Goal: Task Accomplishment & Management: Use online tool/utility

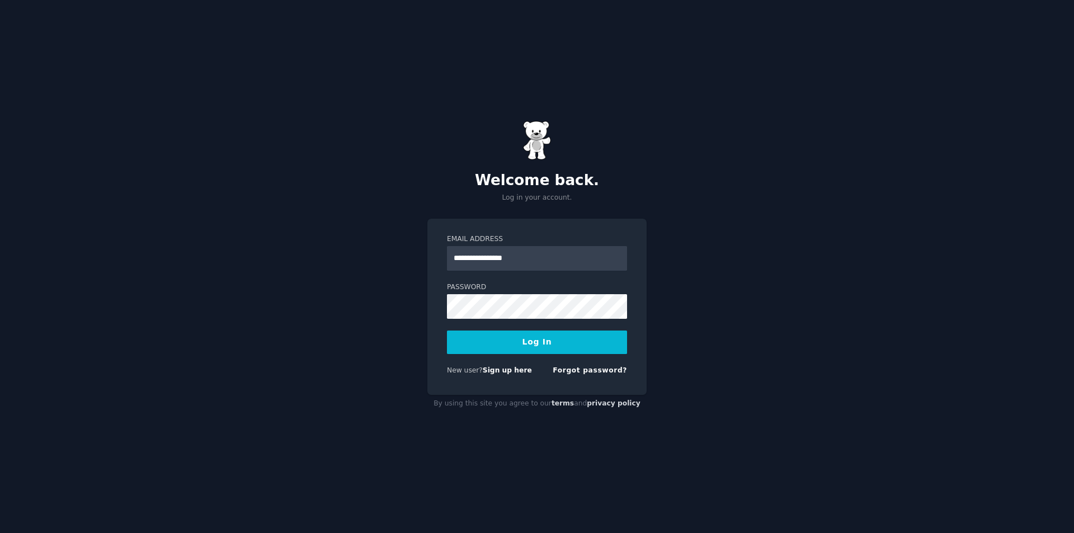
click at [659, 293] on div "**********" at bounding box center [537, 266] width 1074 height 533
click at [542, 339] on button "Log In" at bounding box center [537, 343] width 180 height 24
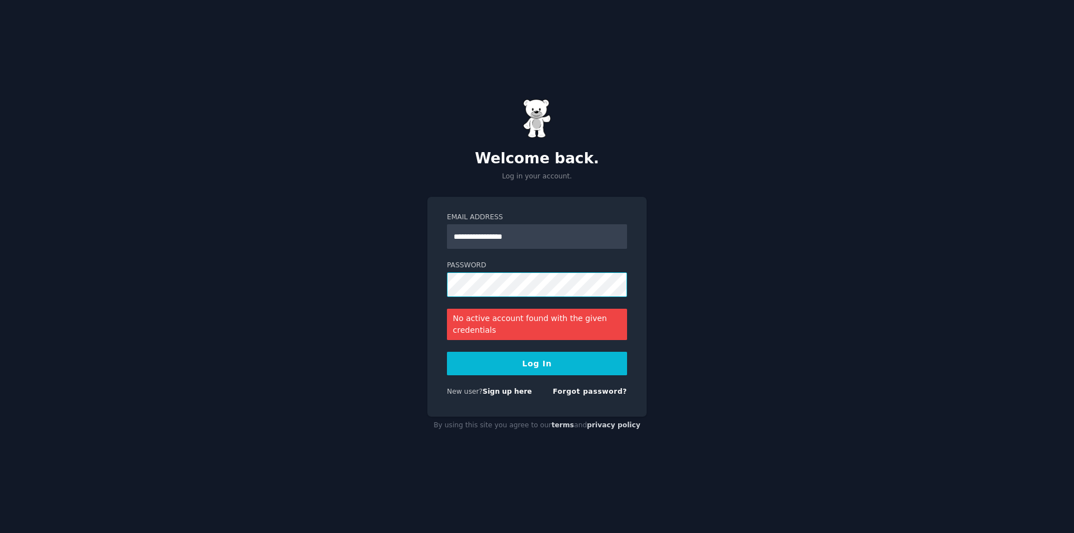
click at [447, 352] on button "Log In" at bounding box center [537, 364] width 180 height 24
click at [552, 364] on button "Log In" at bounding box center [537, 364] width 180 height 24
click at [541, 367] on button "Log In" at bounding box center [537, 364] width 180 height 24
drag, startPoint x: 490, startPoint y: 234, endPoint x: 500, endPoint y: 238, distance: 10.6
click at [490, 234] on input "**********" at bounding box center [537, 236] width 180 height 25
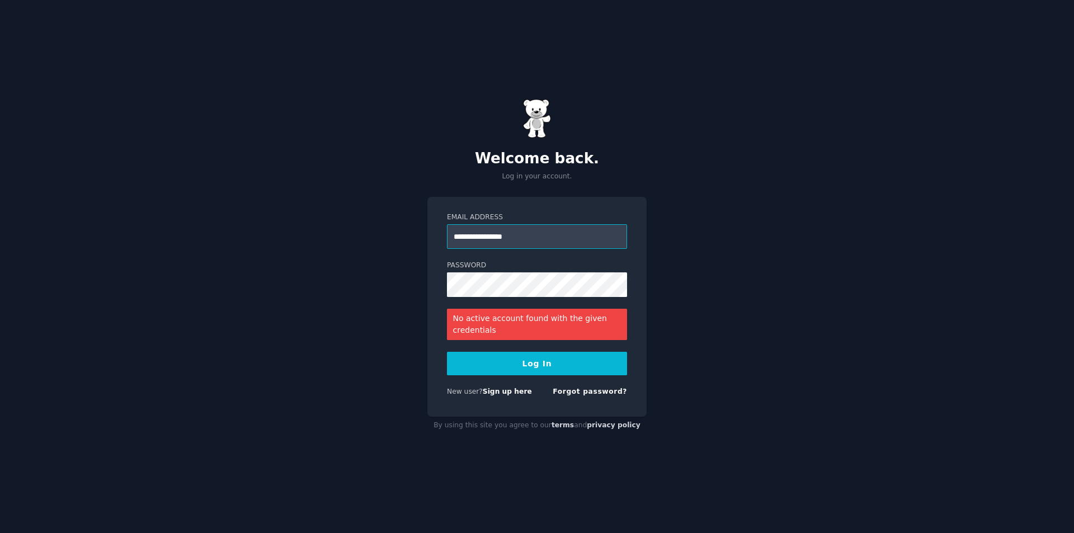
type input "**********"
click at [579, 370] on button "Log In" at bounding box center [537, 364] width 180 height 24
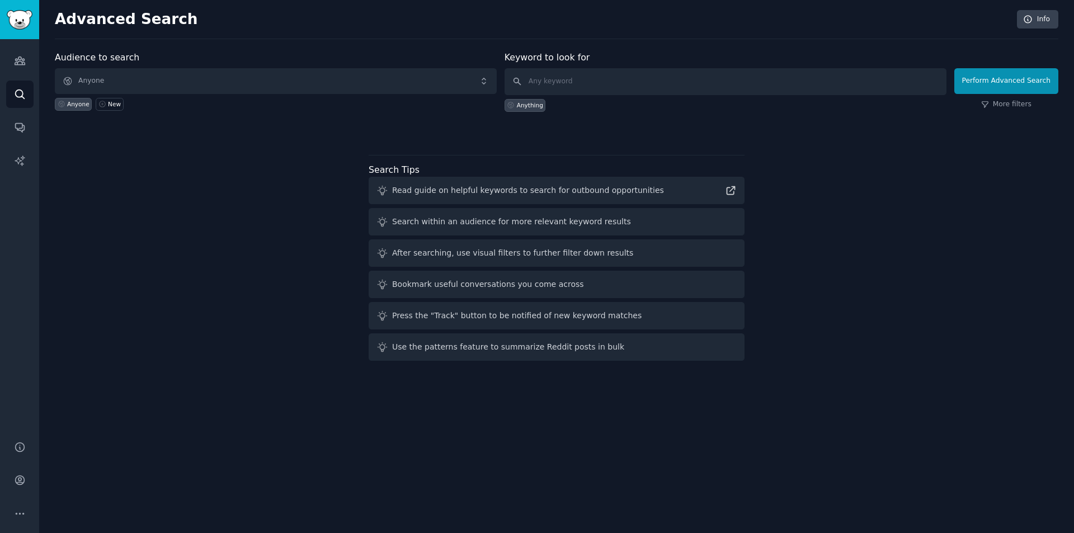
click at [960, 135] on div "Audience to search Anyone Anyone New Keyword to look for Anything Perform Advan…" at bounding box center [557, 208] width 1004 height 314
click at [262, 86] on span "Anyone" at bounding box center [276, 81] width 442 height 26
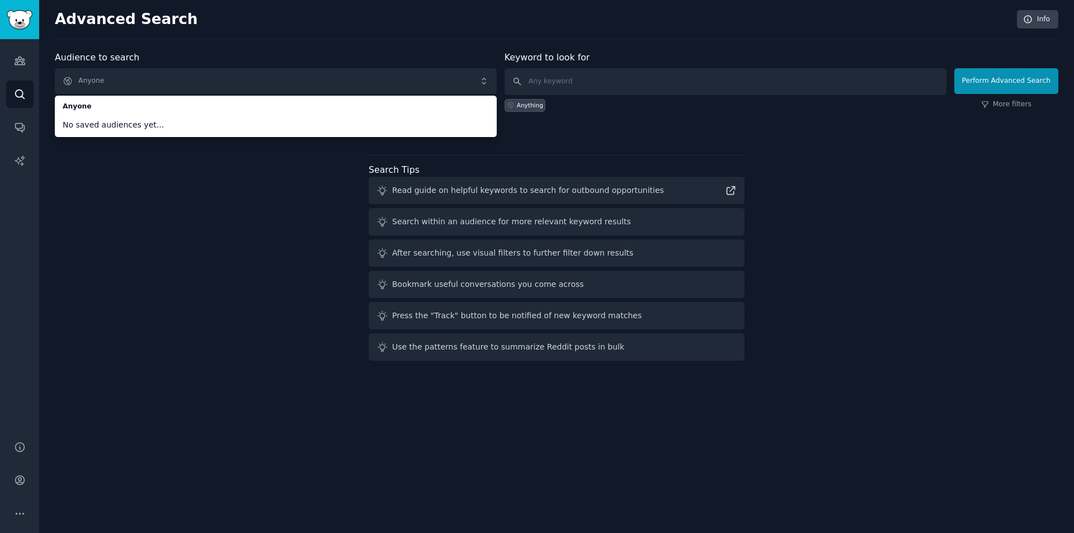
click at [251, 176] on div "Audience to search Anyone Anyone No saved audiences yet... Anyone New Keyword t…" at bounding box center [557, 208] width 1004 height 314
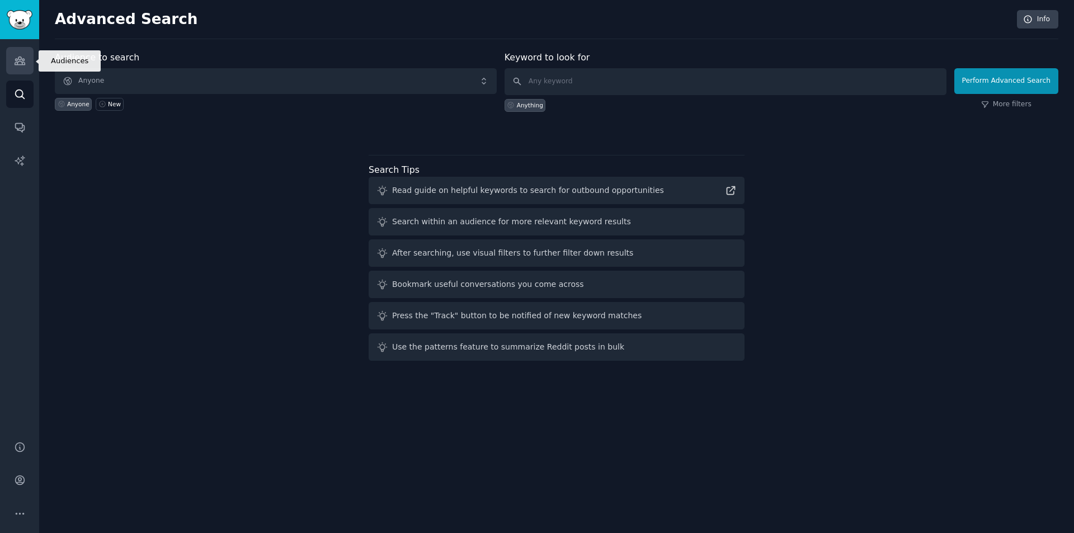
click at [20, 64] on icon "Sidebar" at bounding box center [20, 61] width 10 height 8
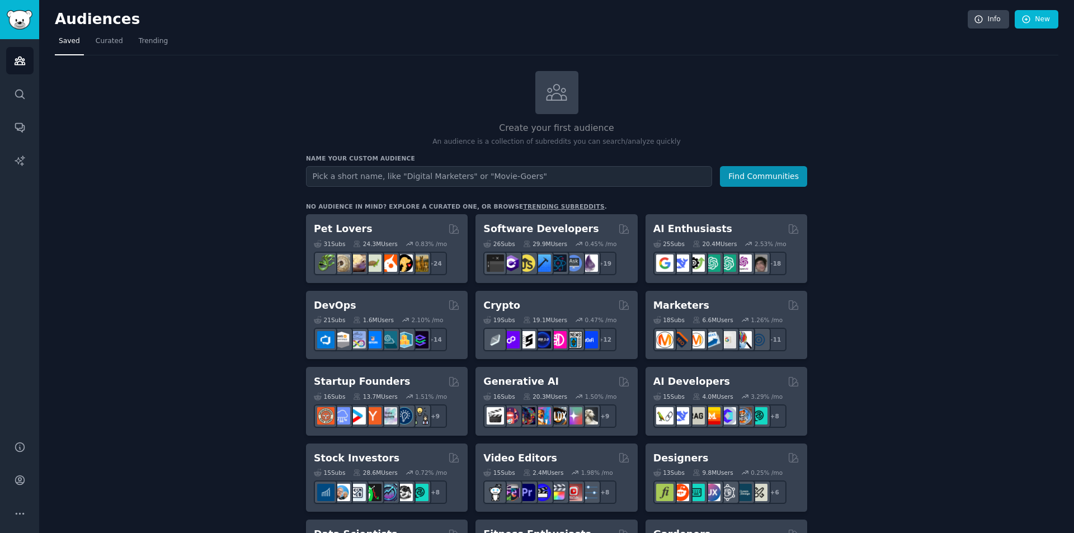
click at [441, 176] on input "text" at bounding box center [509, 176] width 406 height 21
click at [428, 175] on input "text" at bounding box center [509, 176] width 406 height 21
click at [537, 173] on input "text" at bounding box center [509, 176] width 406 height 21
type input "j"
drag, startPoint x: 352, startPoint y: 176, endPoint x: 306, endPoint y: 177, distance: 46.4
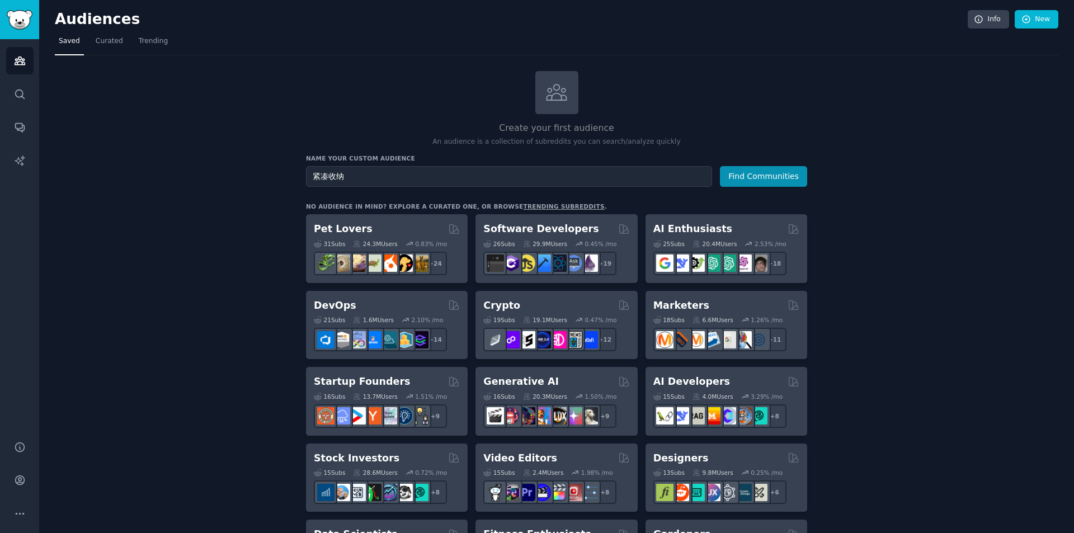
click at [306, 177] on input "紧凑收纳" at bounding box center [509, 176] width 406 height 21
type input "紧凑收纳"
paste input "storage compact"
type input "storage compact"
click at [741, 177] on button "Find Communities" at bounding box center [763, 176] width 87 height 21
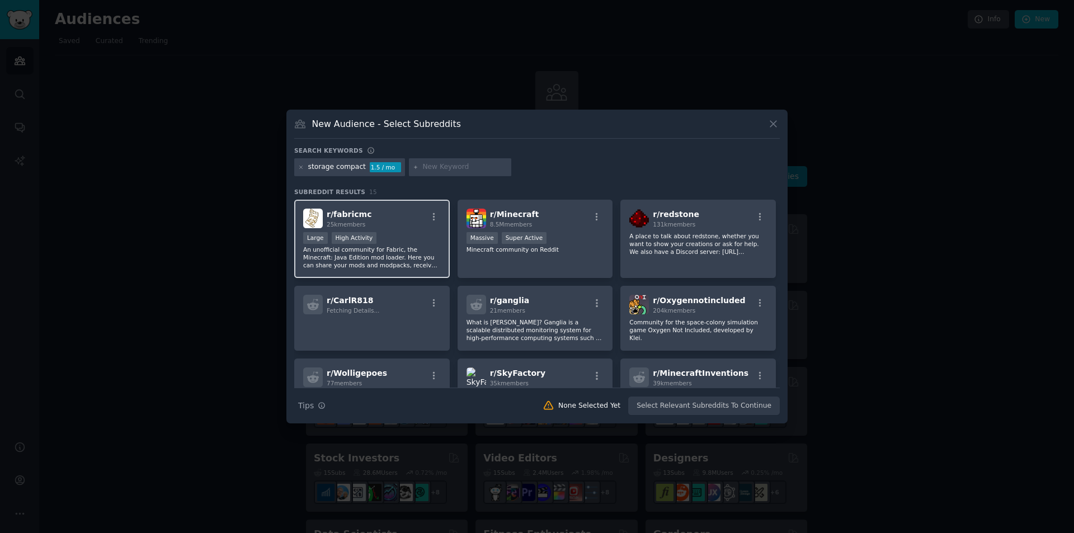
click at [402, 244] on div "Large High Activity" at bounding box center [372, 239] width 138 height 14
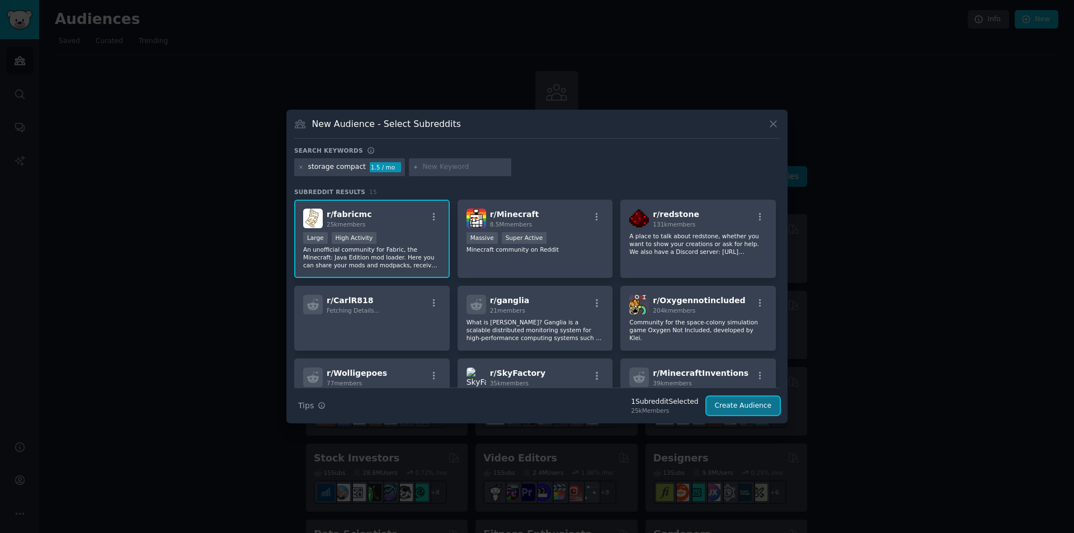
click at [732, 405] on button "Create Audience" at bounding box center [744, 406] width 74 height 19
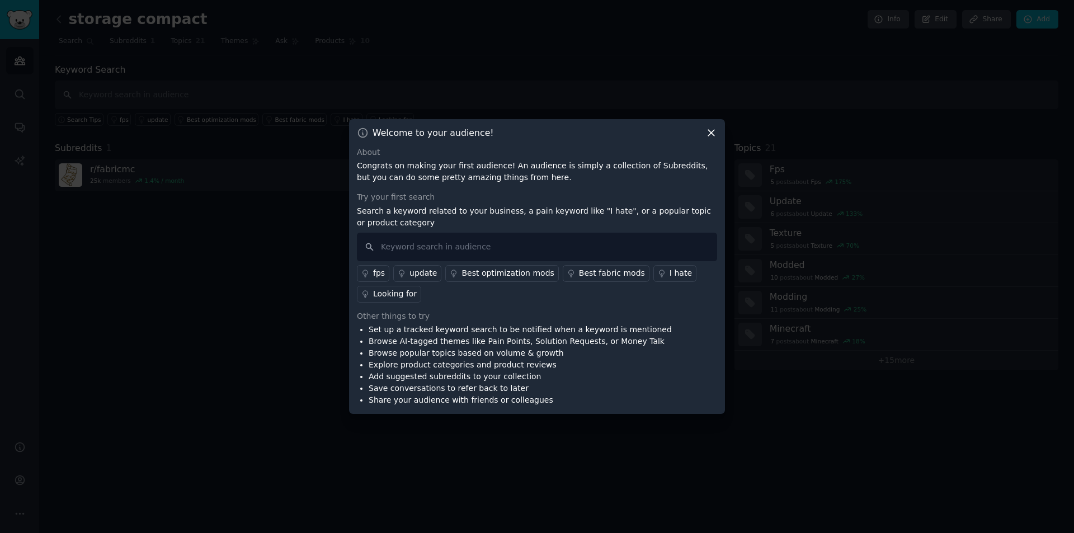
click at [712, 131] on icon at bounding box center [712, 133] width 12 height 12
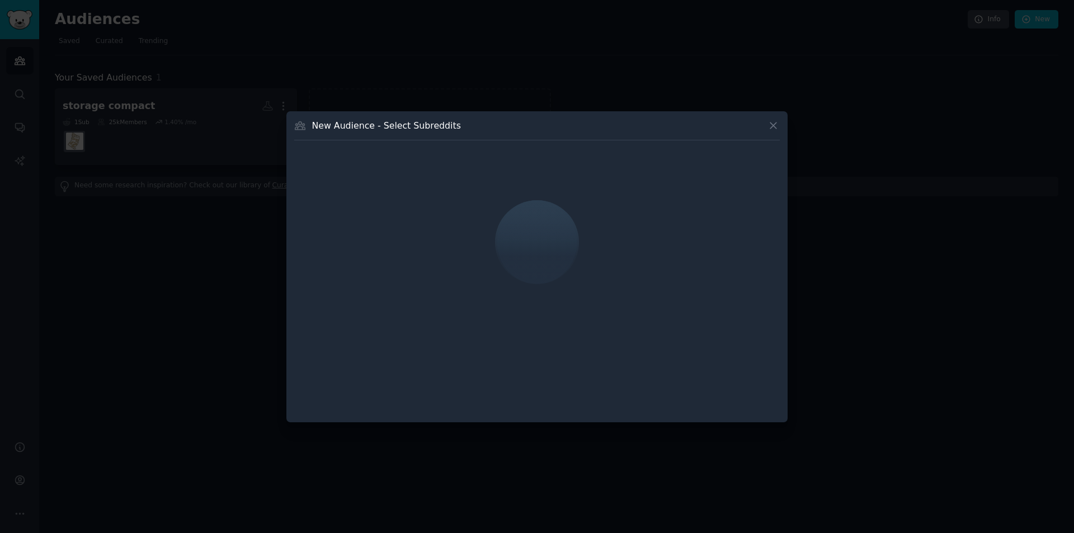
click at [775, 124] on icon at bounding box center [774, 126] width 6 height 6
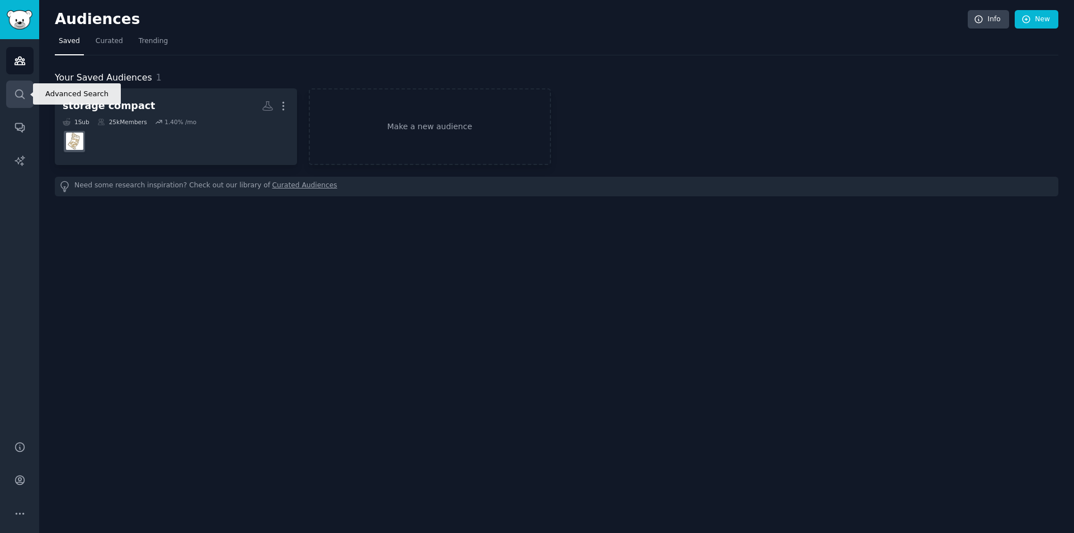
click at [15, 95] on icon "Sidebar" at bounding box center [20, 94] width 12 height 12
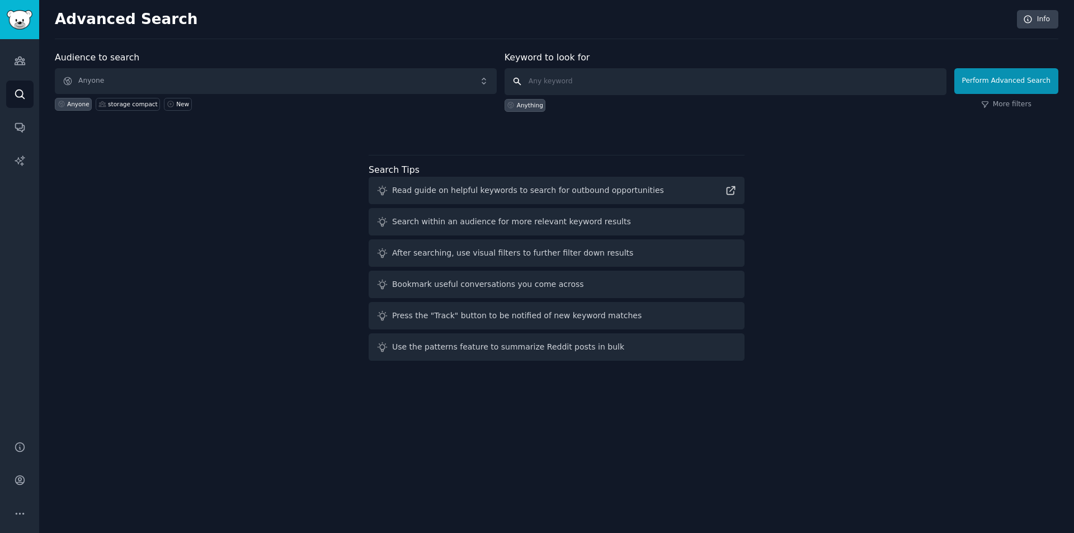
click at [589, 79] on input "text" at bounding box center [726, 81] width 442 height 27
paste input "storage compact"
type input "storage compact"
click at [992, 86] on button "Perform Advanced Search" at bounding box center [1007, 81] width 104 height 26
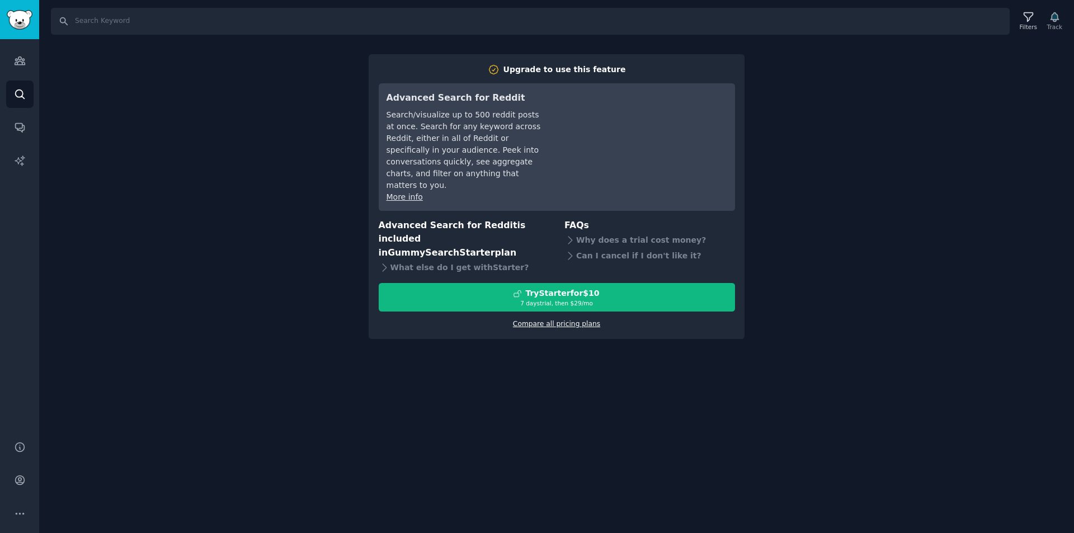
click at [584, 325] on link "Compare all pricing plans" at bounding box center [556, 324] width 87 height 8
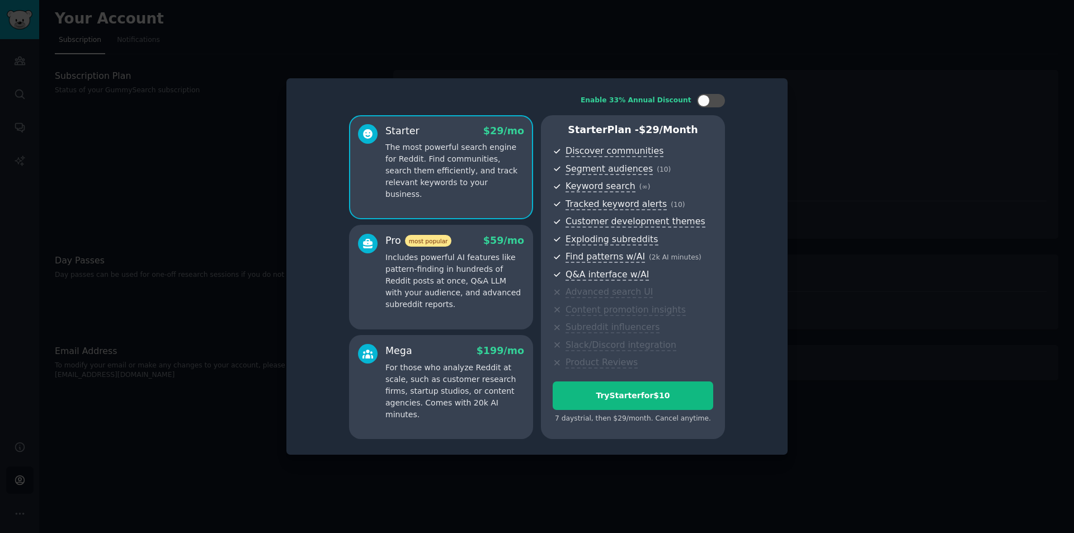
click at [787, 240] on div "Enable 33% Annual Discount Starter $ 29 /mo The most powerful search engine for…" at bounding box center [537, 266] width 501 height 377
click at [813, 417] on div at bounding box center [537, 266] width 1074 height 533
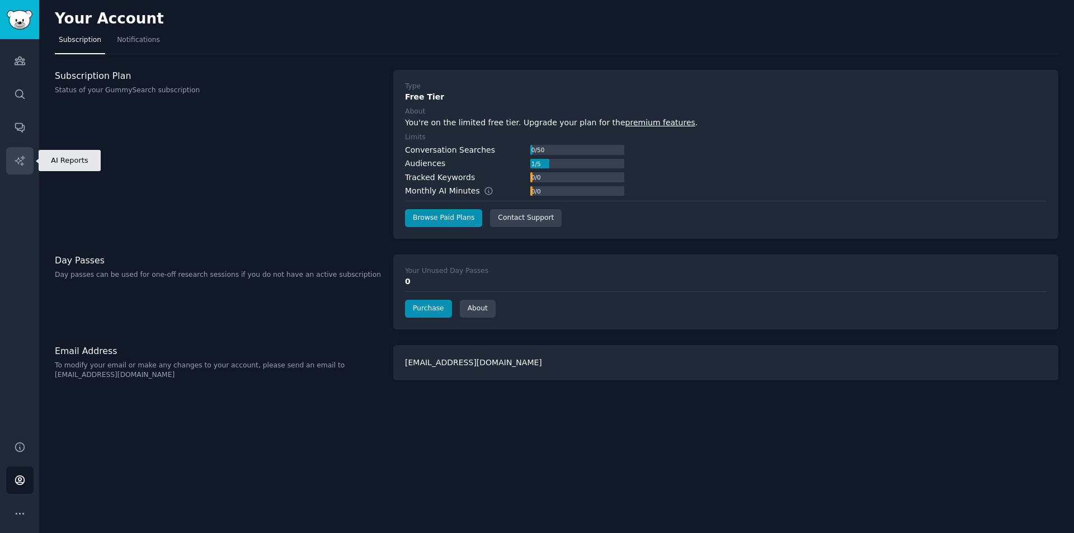
click at [17, 165] on icon "Sidebar" at bounding box center [20, 161] width 12 height 12
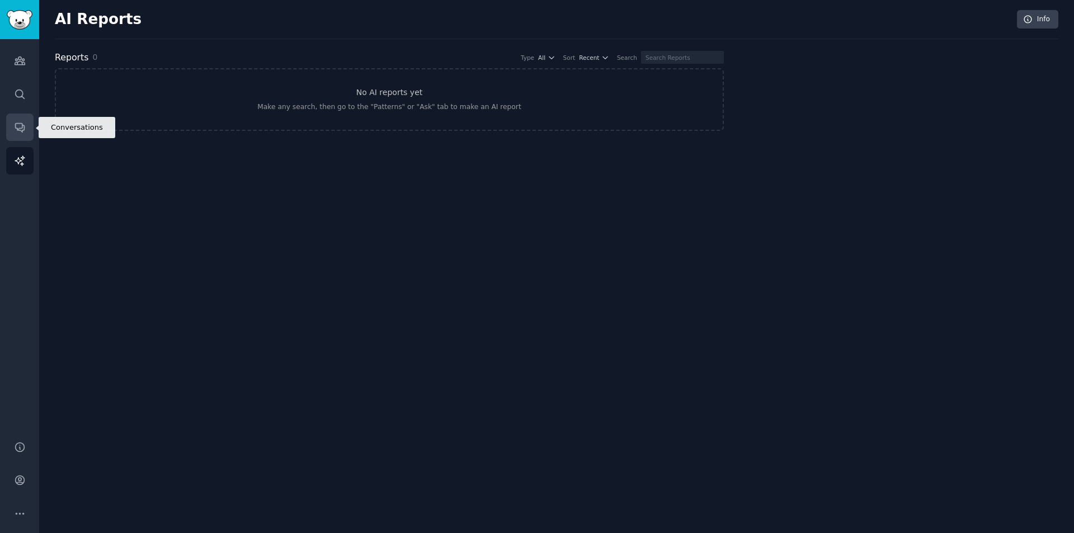
click at [19, 114] on link "Conversations" at bounding box center [19, 127] width 27 height 27
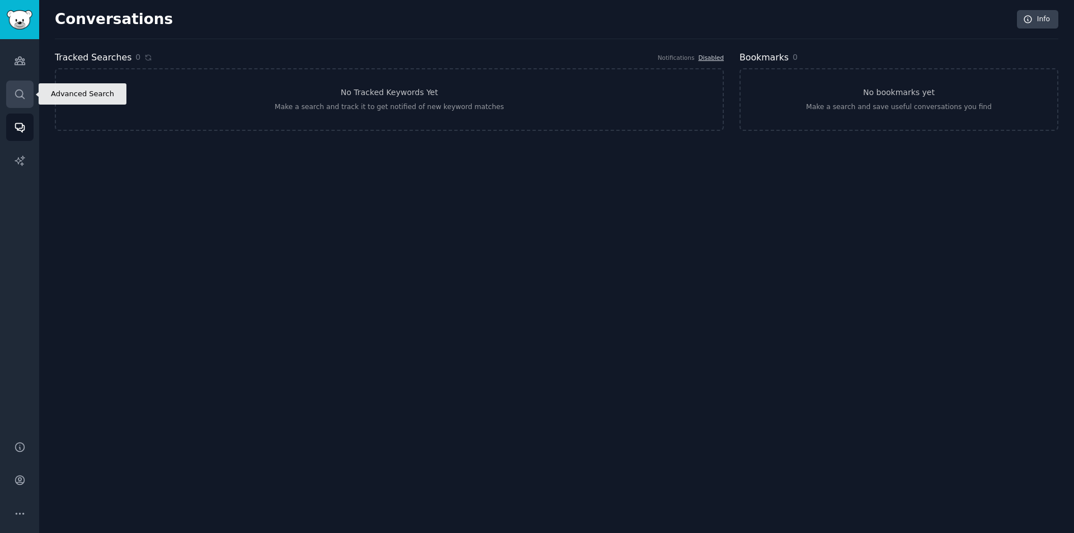
click at [19, 91] on icon "Sidebar" at bounding box center [20, 94] width 12 height 12
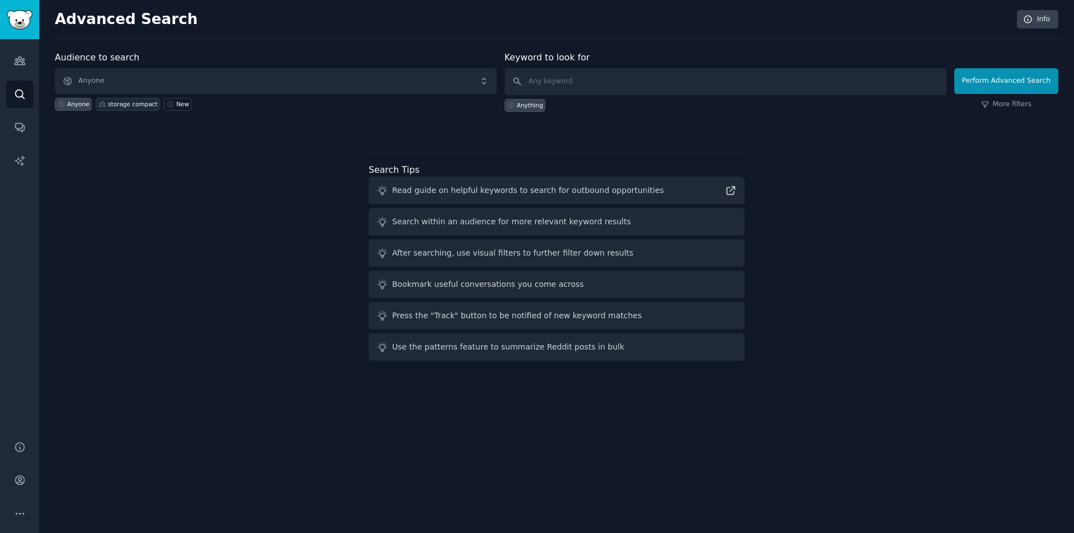
click at [143, 105] on div "storage compact" at bounding box center [133, 104] width 50 height 8
click at [312, 86] on span "storage compact" at bounding box center [276, 81] width 442 height 26
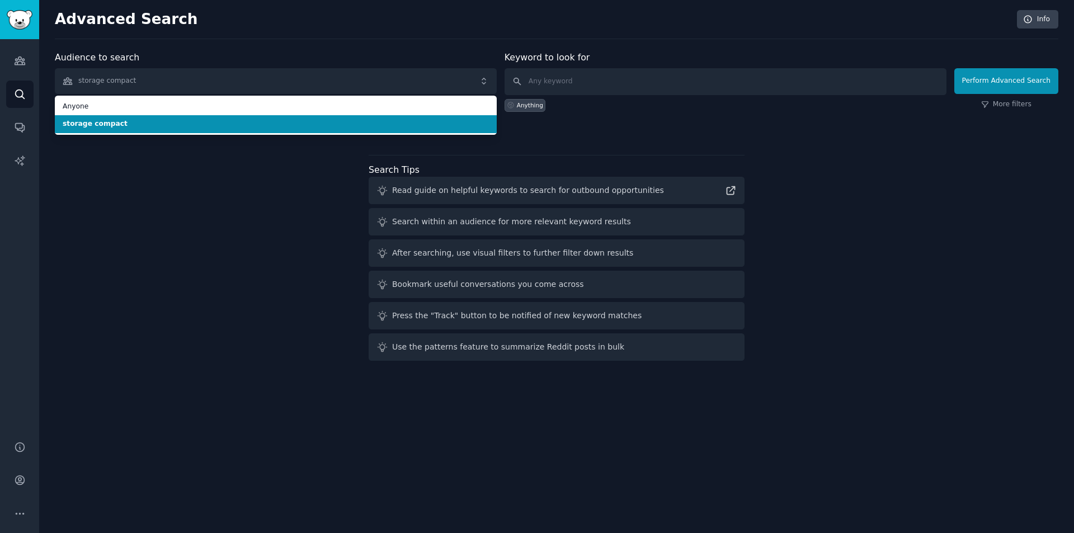
click at [287, 116] on li "storage compact" at bounding box center [276, 124] width 442 height 18
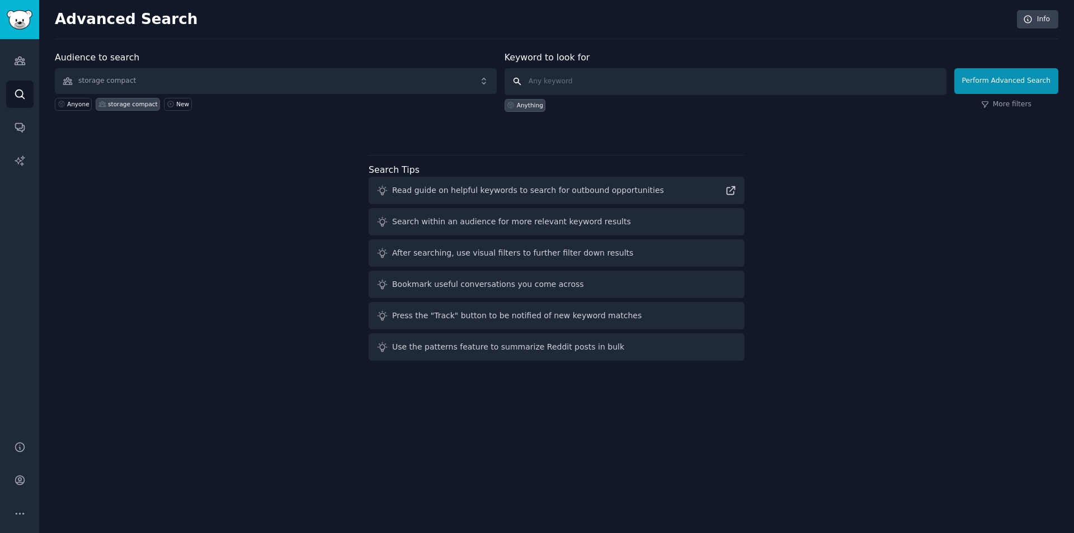
click button "Perform Advanced Search" at bounding box center [1007, 81] width 104 height 26
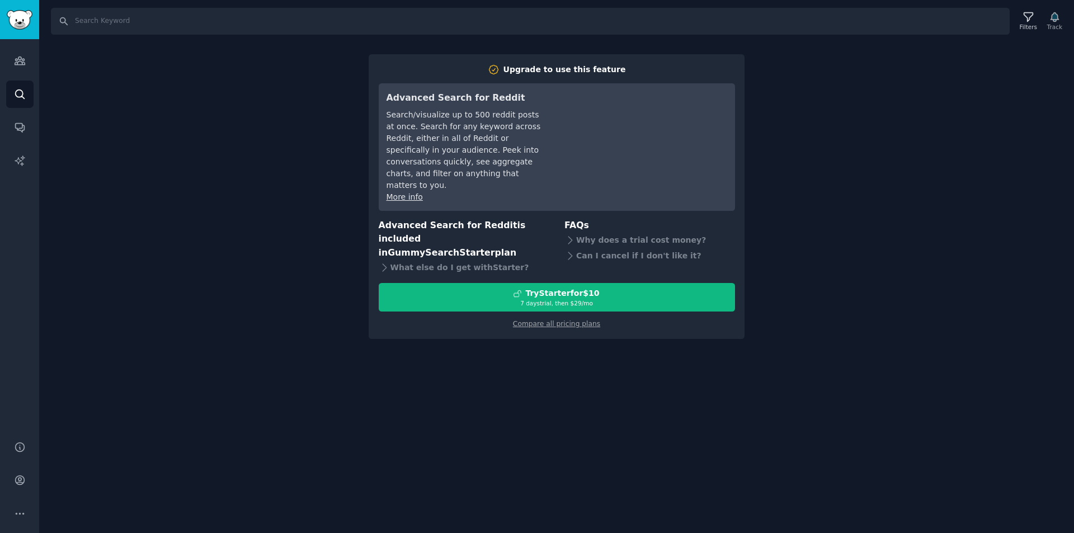
click at [903, 130] on div "Search Filters Track Upgrade to use this feature Advanced Search for Reddit Sea…" at bounding box center [556, 266] width 1035 height 533
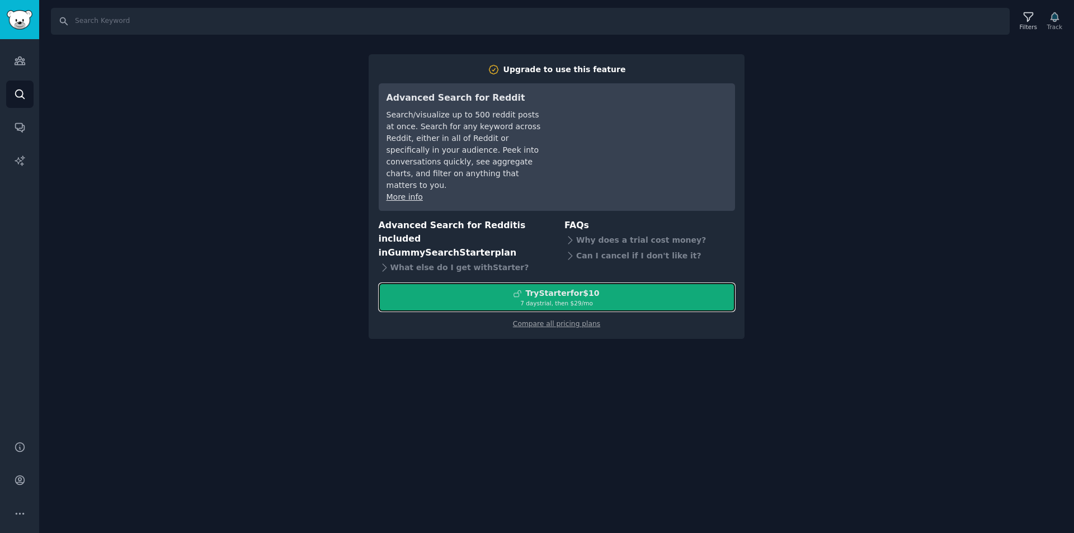
click at [599, 294] on div "Try Starter for $10" at bounding box center [556, 294] width 355 height 12
